Goal: Task Accomplishment & Management: Use online tool/utility

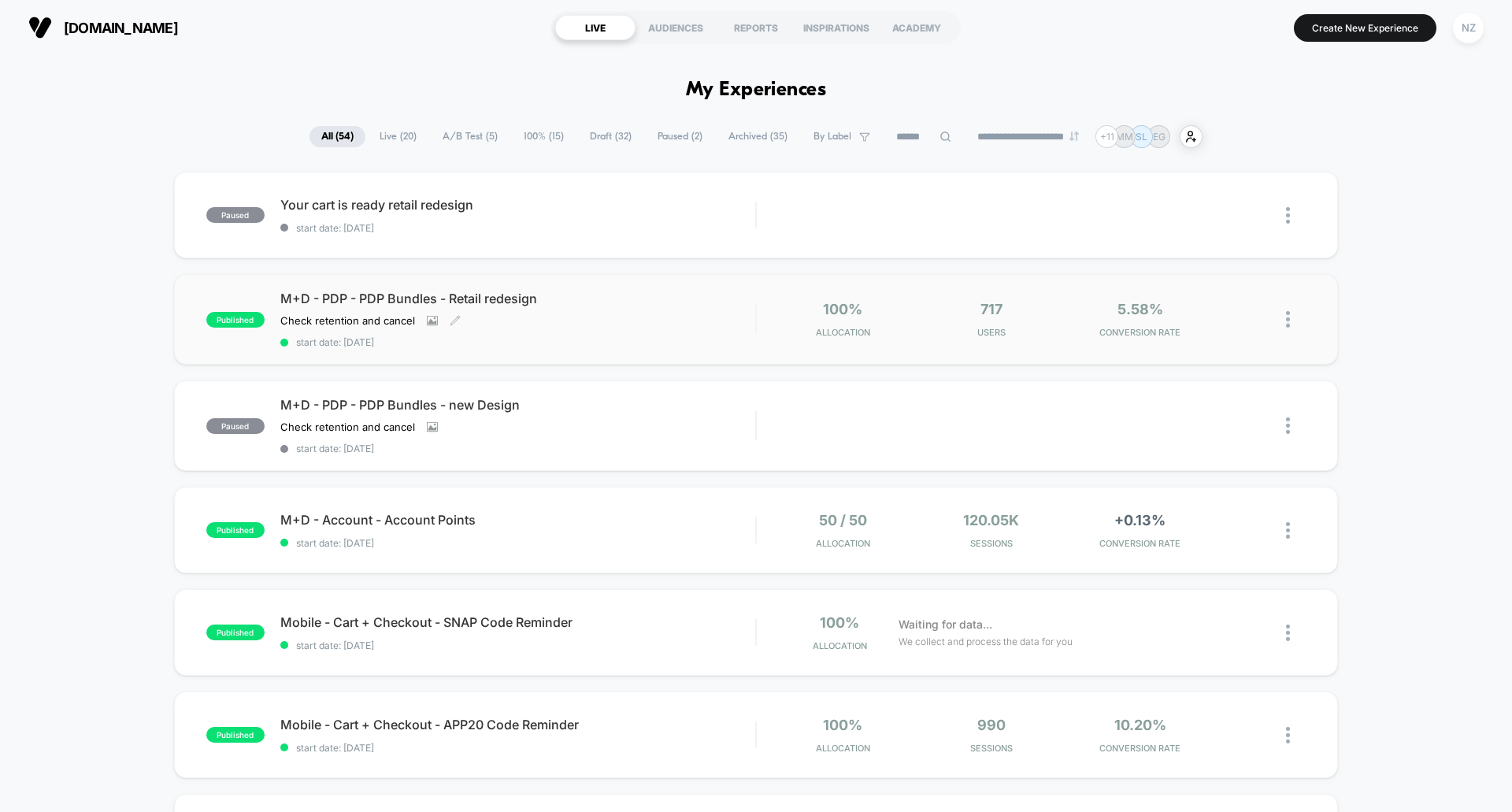
click at [582, 321] on div "Check retention and cancel Click to view images Click to edit experience detail…" at bounding box center [446, 320] width 332 height 12
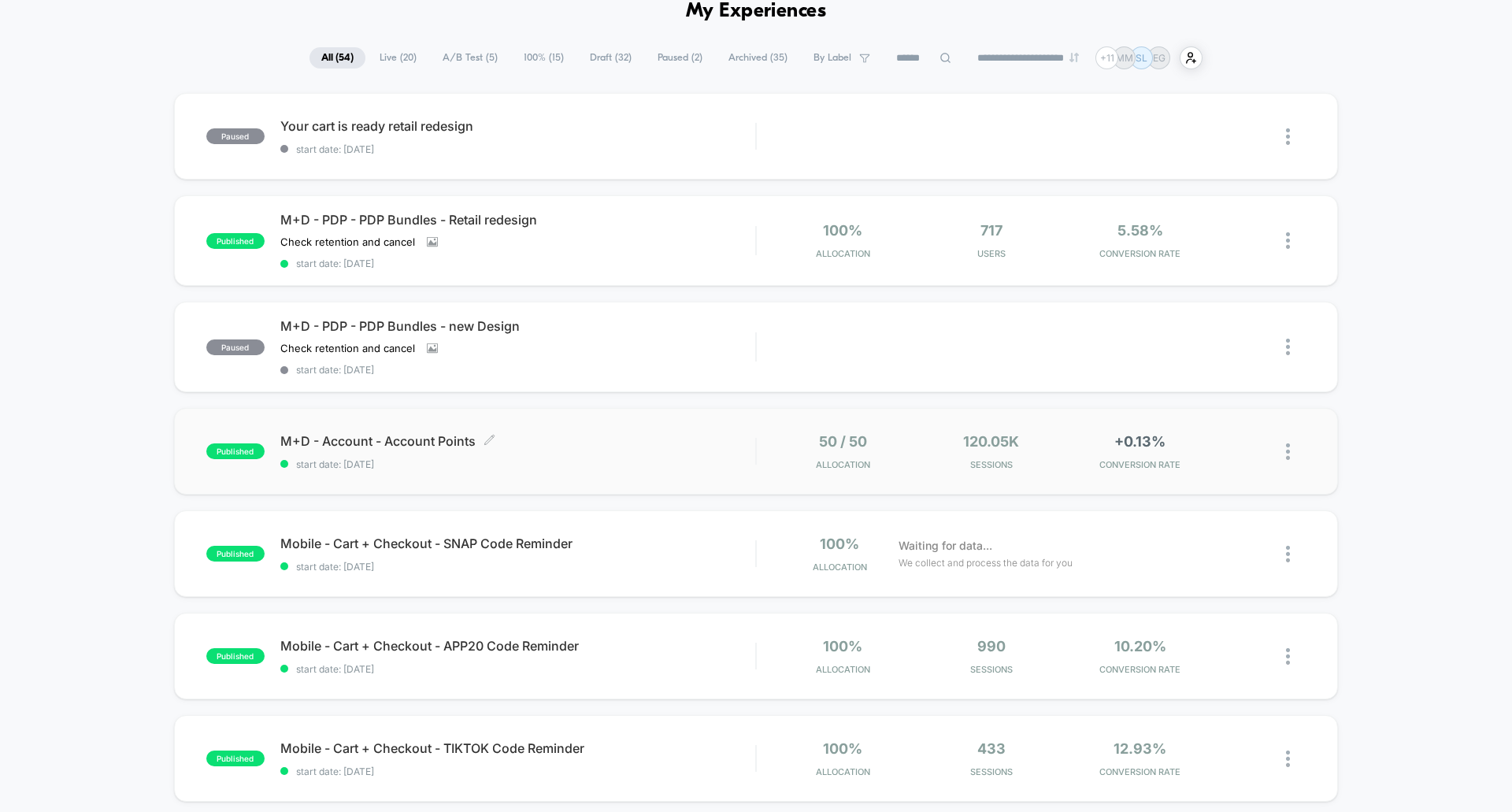
click at [476, 449] on div "M+D - Account - Account Points Click to edit experience details Click to edit e…" at bounding box center [518, 451] width 475 height 37
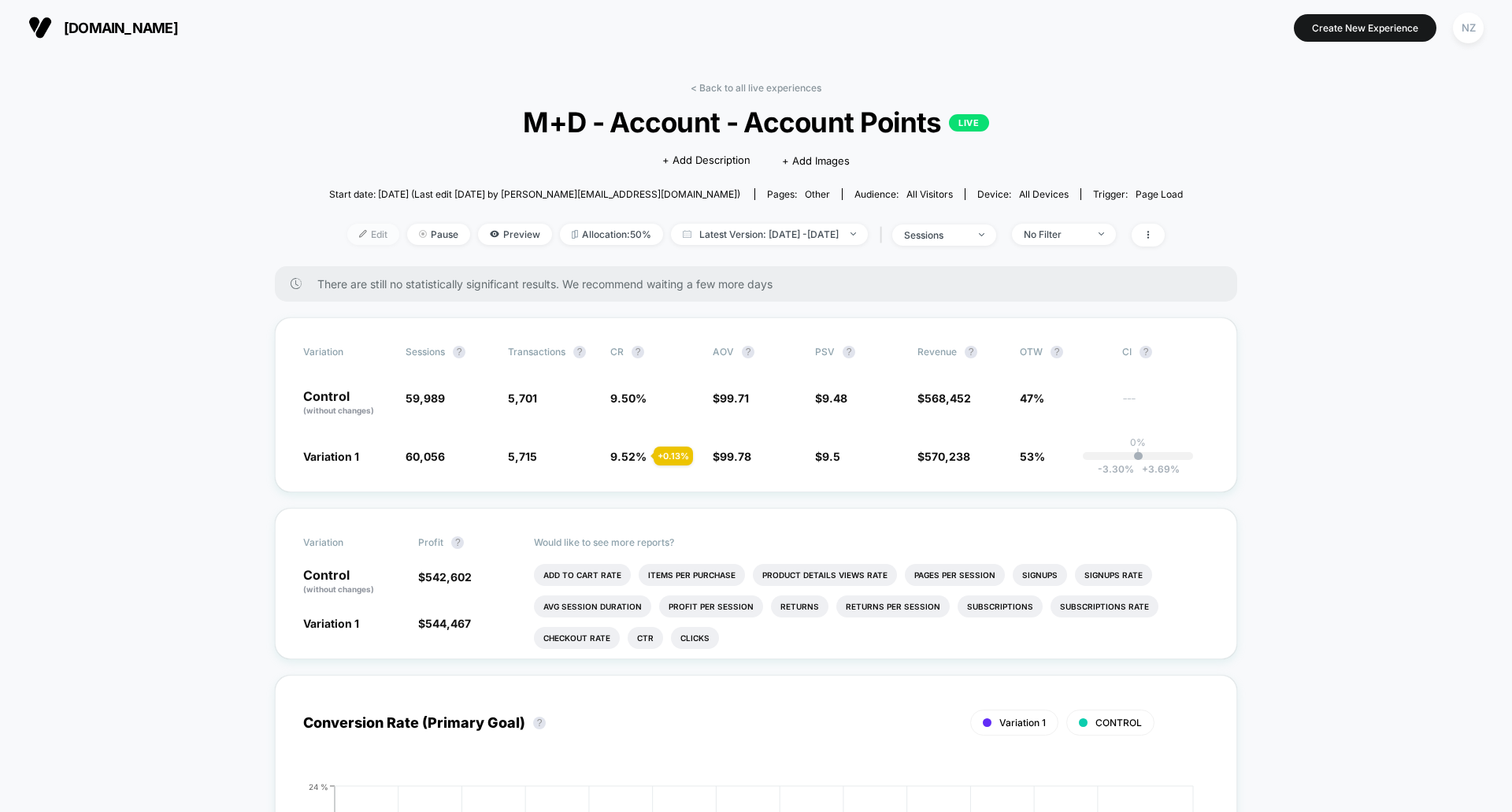
click at [347, 227] on span "Edit" at bounding box center [372, 233] width 52 height 22
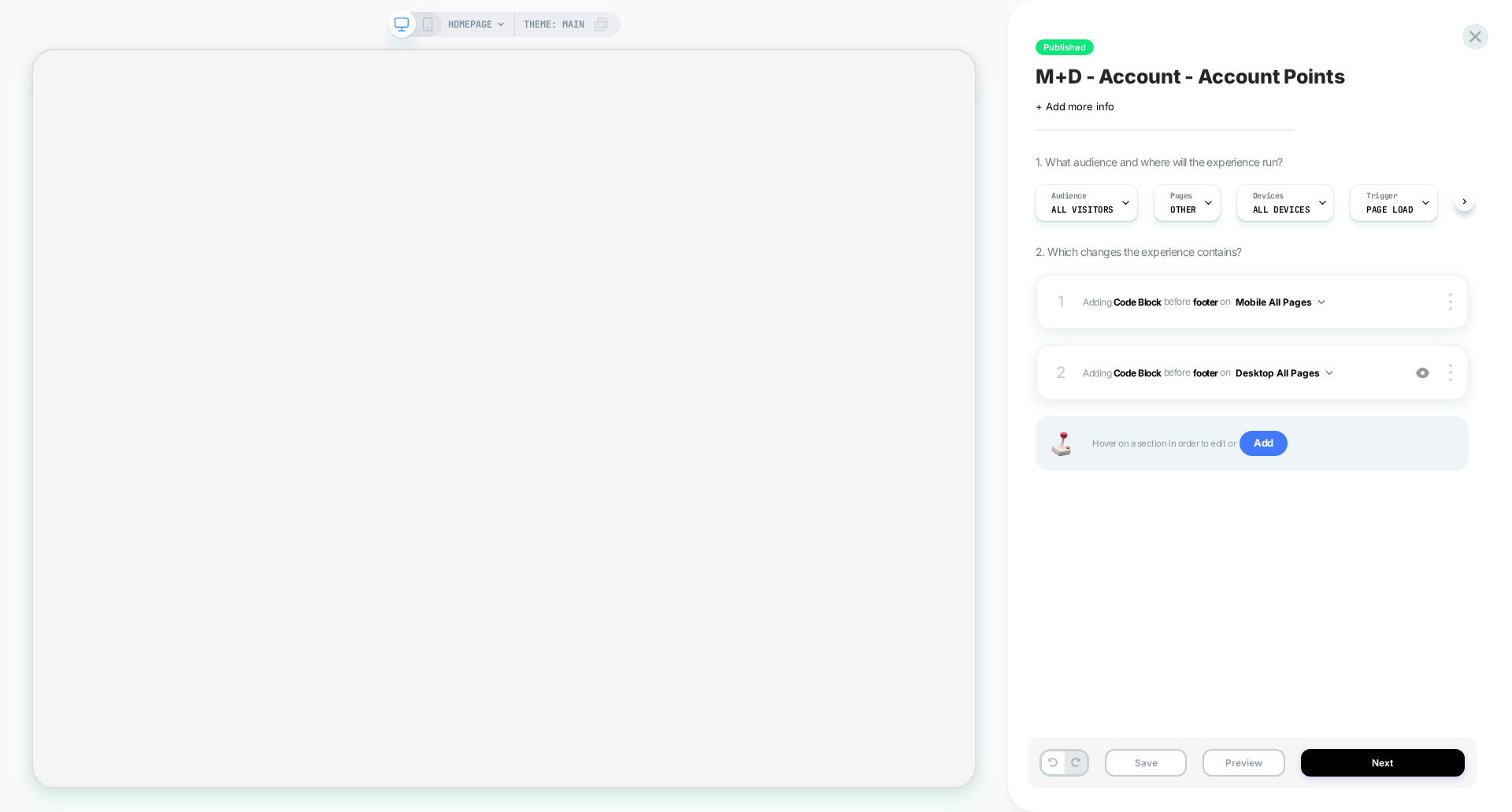
scroll to position [0, 2]
click at [490, 29] on span "HOMEPAGE" at bounding box center [470, 24] width 44 height 25
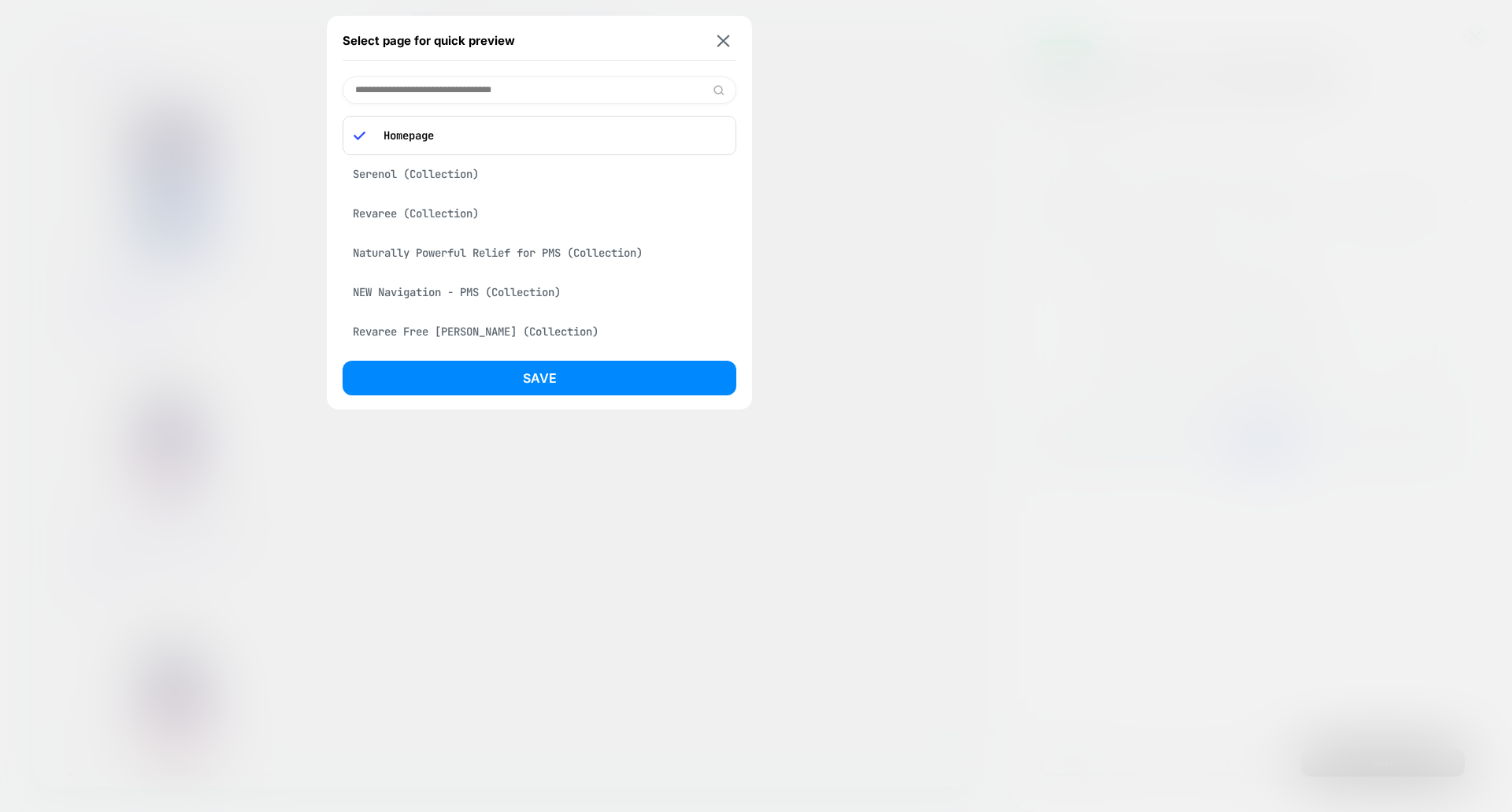
scroll to position [0, 0]
click at [475, 137] on p "Homepage" at bounding box center [550, 135] width 350 height 14
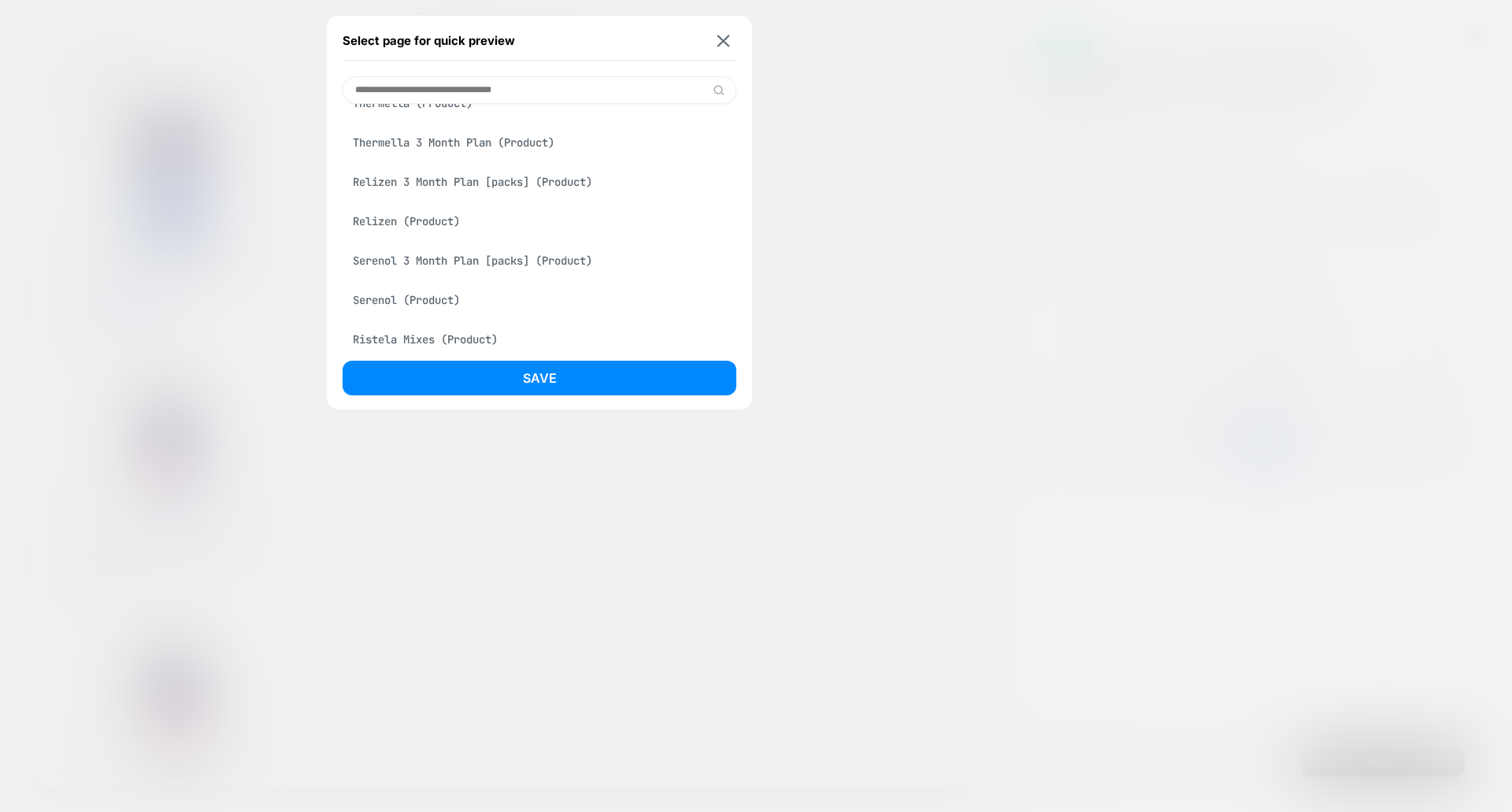
scroll to position [788, 0]
